Goal: Task Accomplishment & Management: Manage account settings

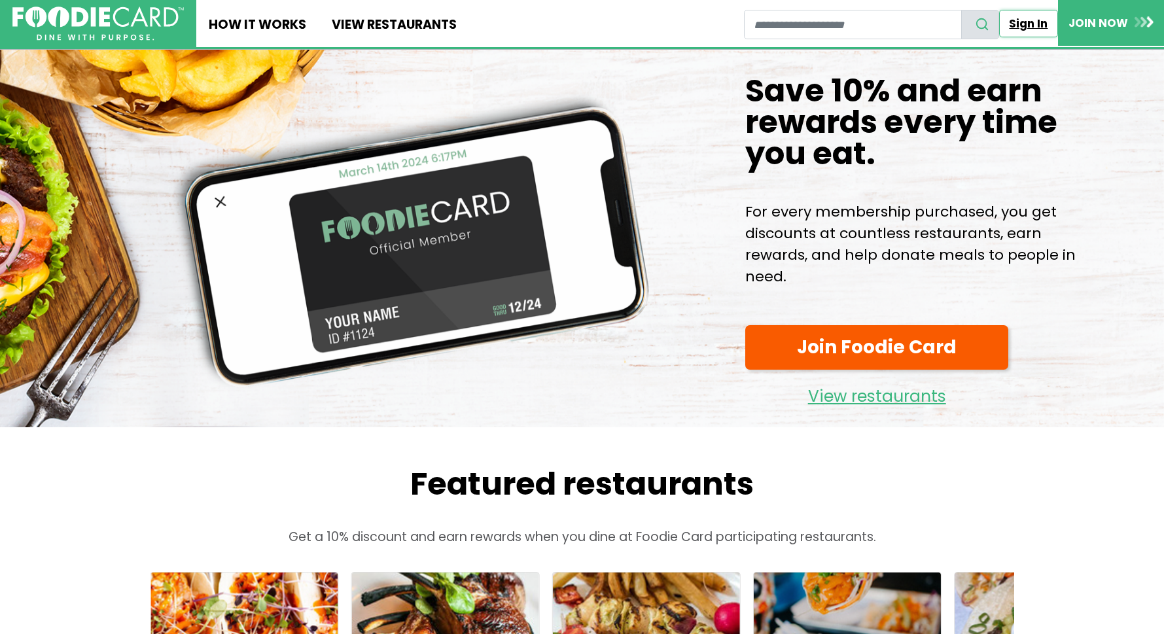
click at [1028, 23] on link "Sign In" at bounding box center [1028, 23] width 59 height 27
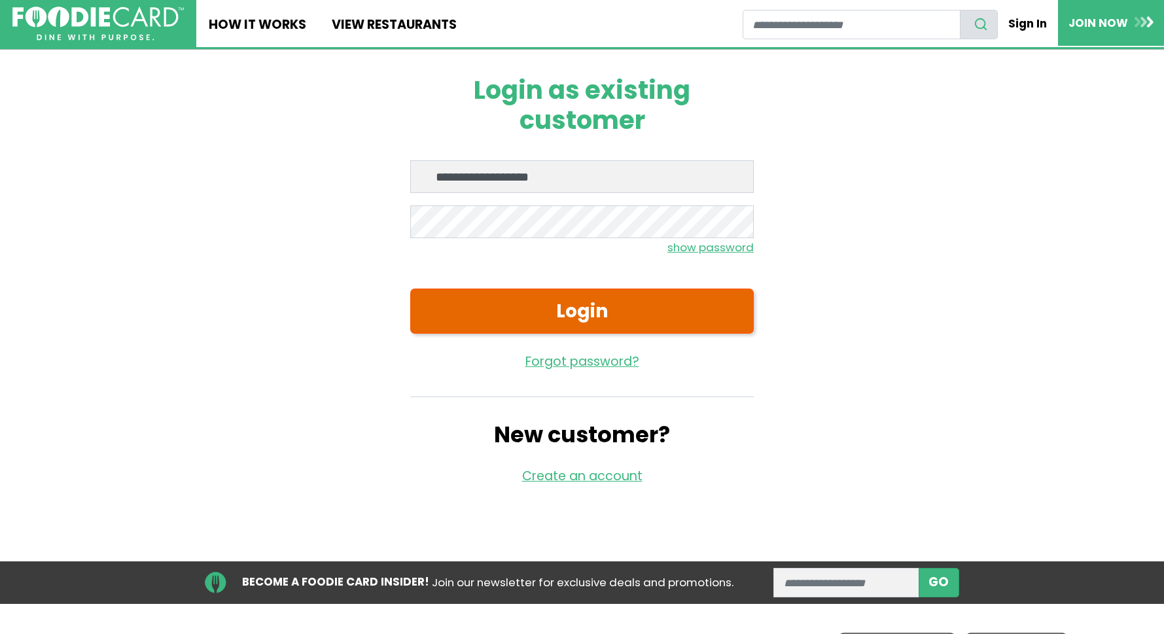
type input "**********"
click at [514, 310] on button "Login" at bounding box center [582, 311] width 344 height 45
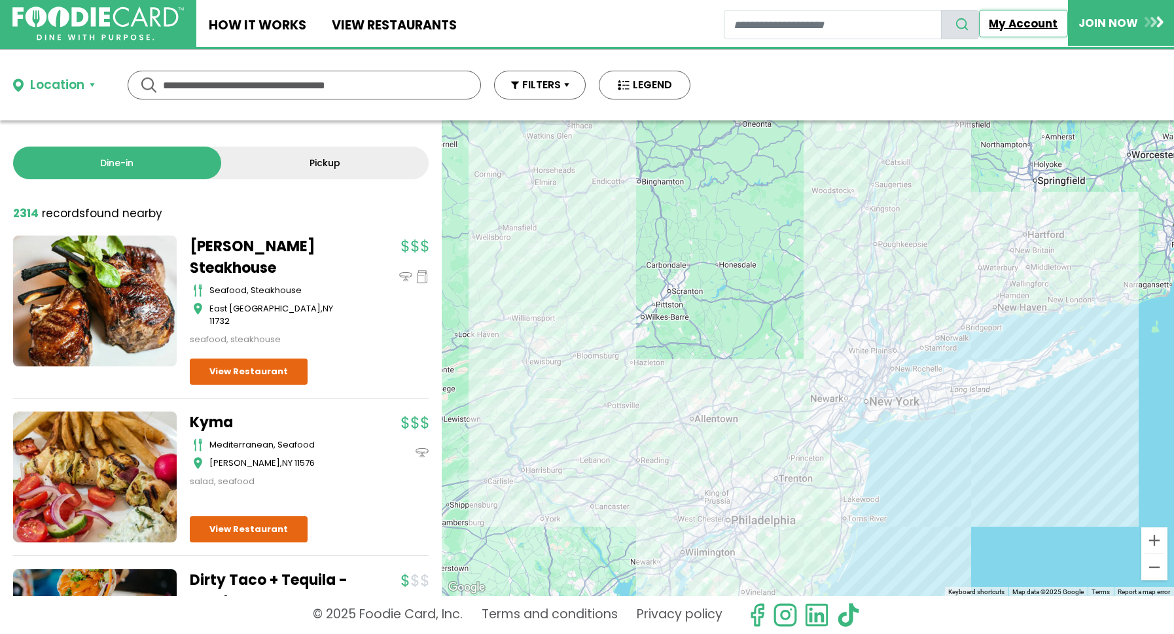
click at [1018, 22] on link "My Account" at bounding box center [1023, 23] width 89 height 27
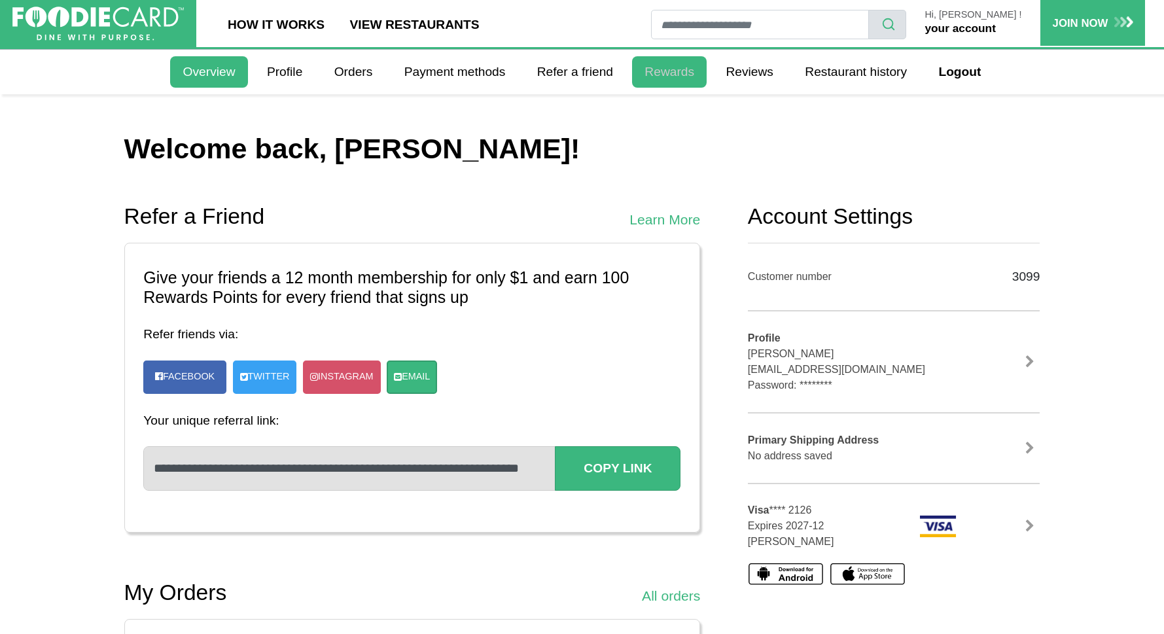
click at [667, 80] on link "Rewards" at bounding box center [669, 71] width 75 height 31
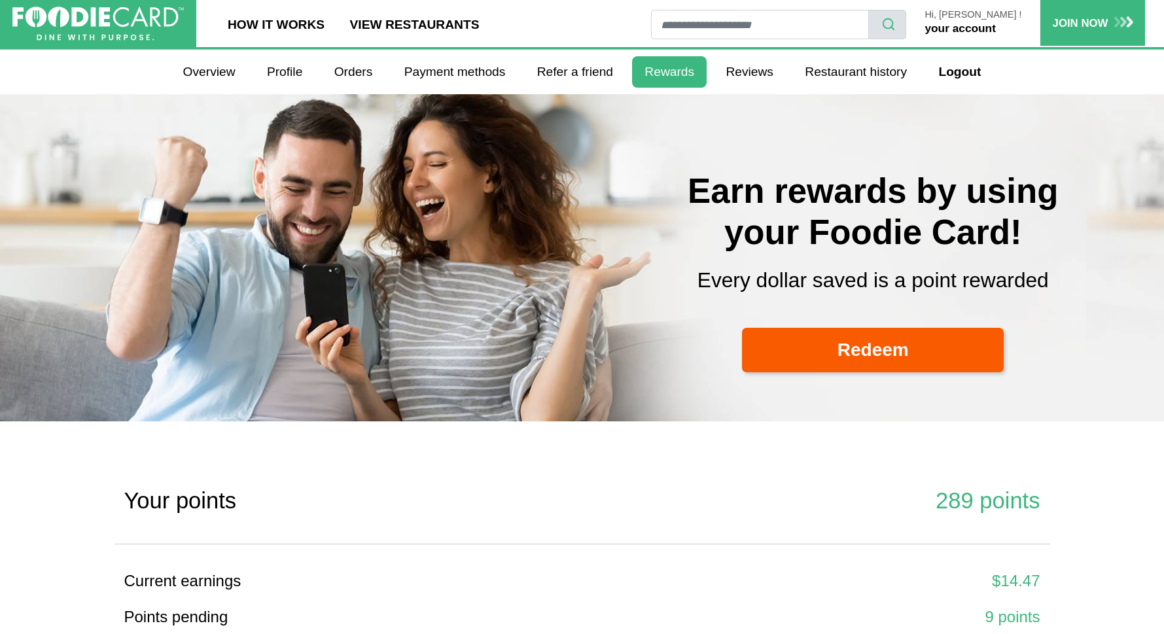
select select
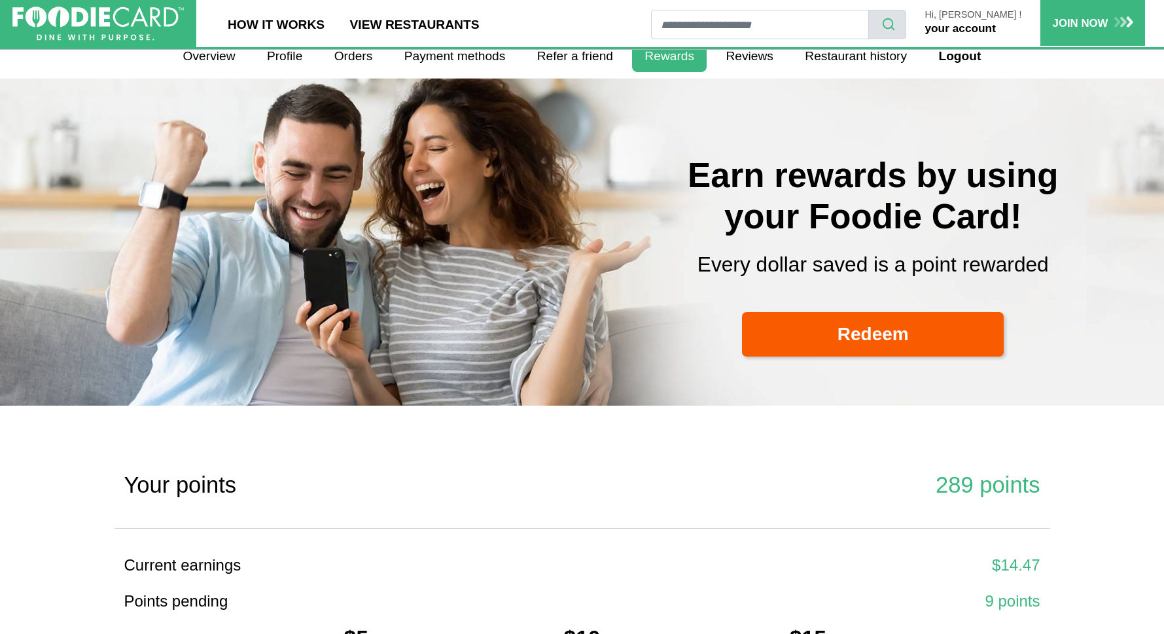
scroll to position [12, 0]
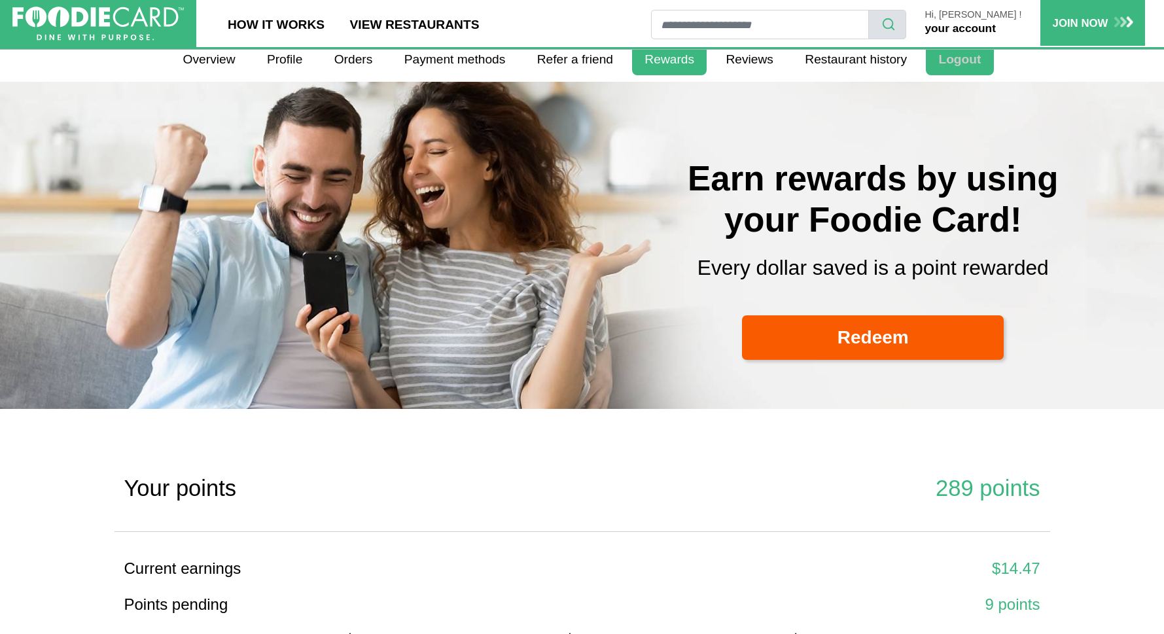
click at [970, 52] on link "Logout" at bounding box center [959, 59] width 67 height 31
